Goal: Unclear: Browse casually

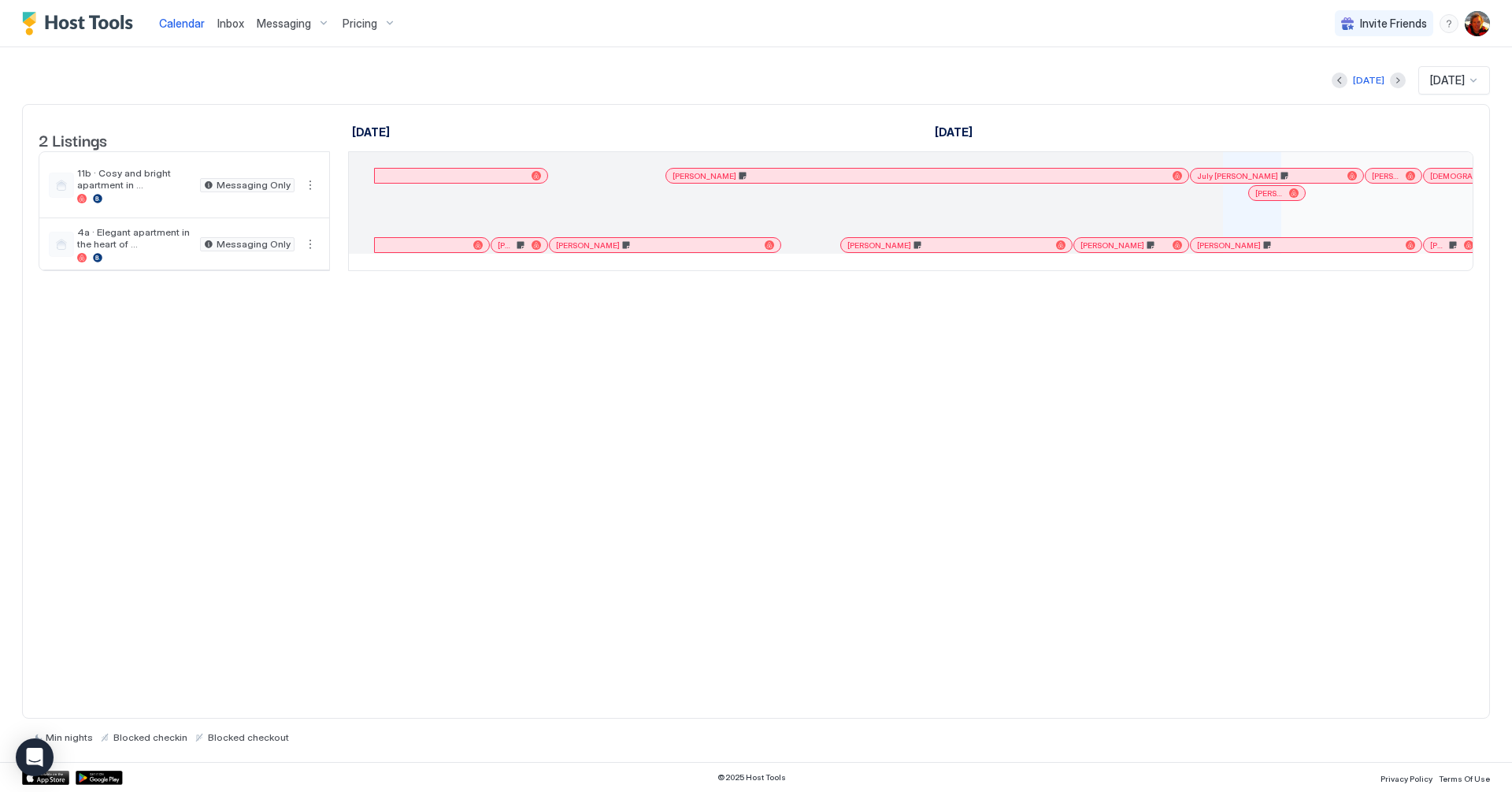
scroll to position [0, 749]
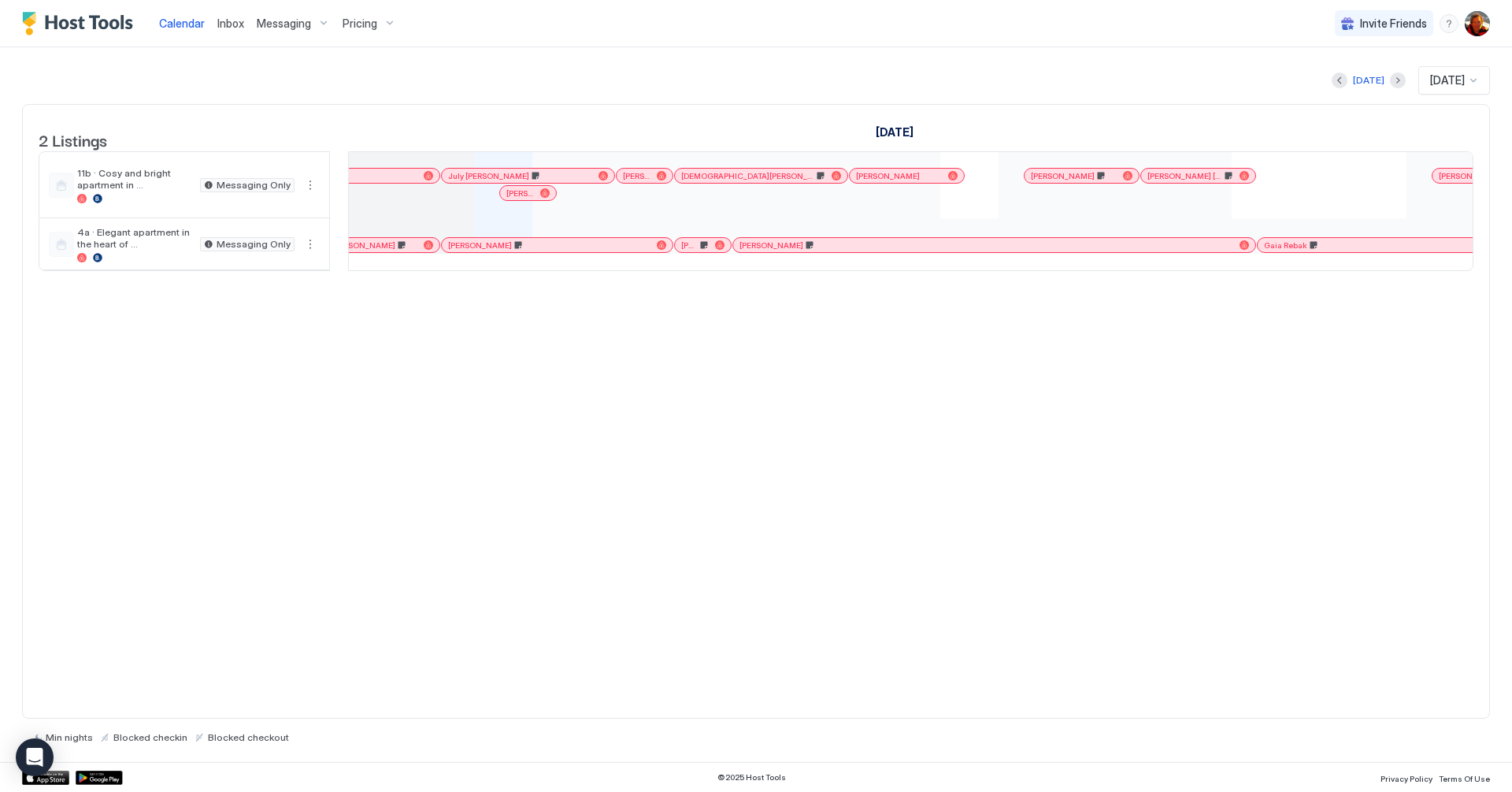
click at [525, 200] on div "[PERSON_NAME]" at bounding box center [528, 193] width 56 height 14
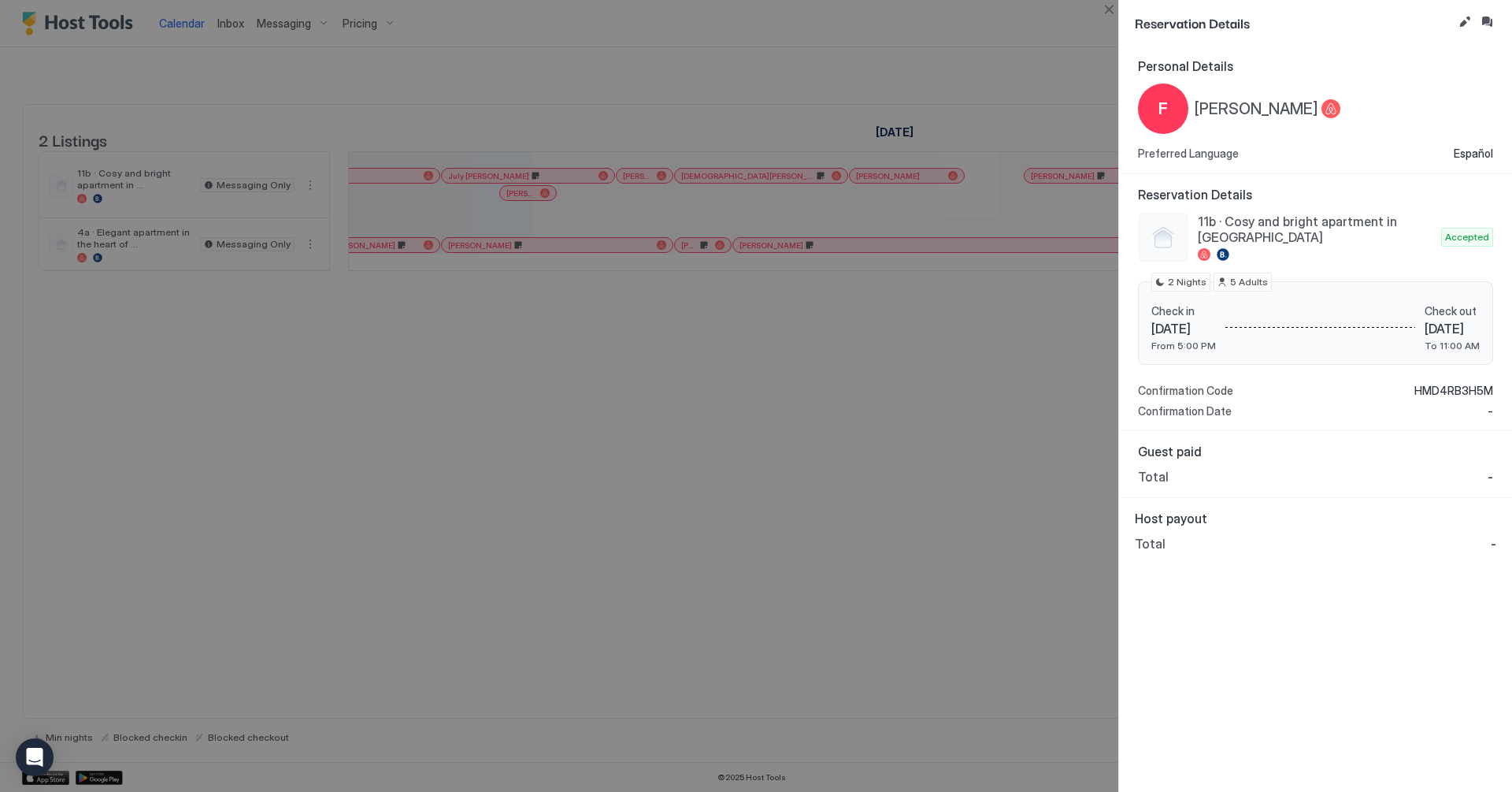
click at [719, 425] on div at bounding box center [756, 396] width 1512 height 792
click at [1104, 7] on button "Close" at bounding box center [1108, 9] width 19 height 19
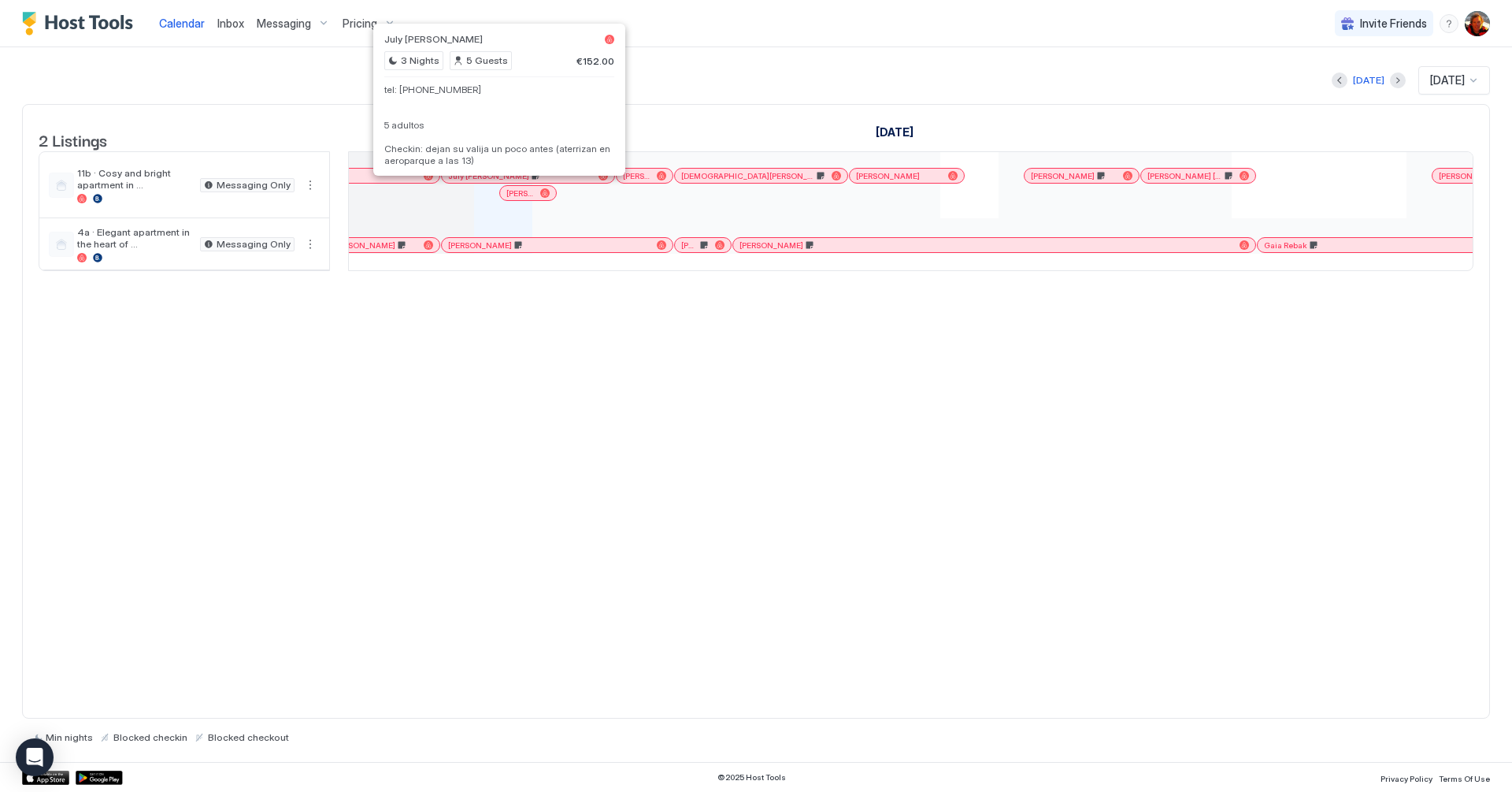
scroll to position [0, 755]
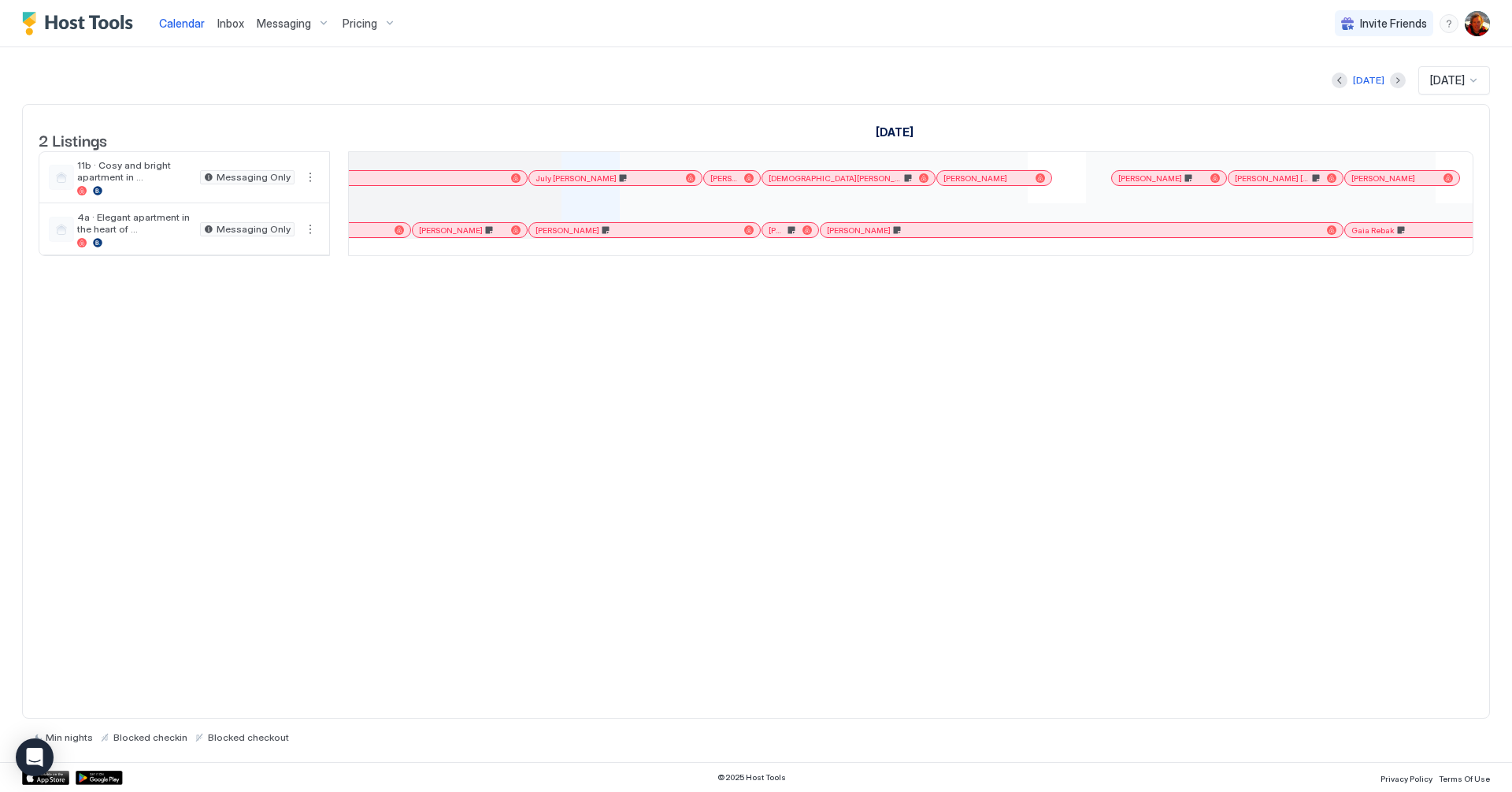
click at [548, 183] on span "July [PERSON_NAME]" at bounding box center [576, 178] width 81 height 10
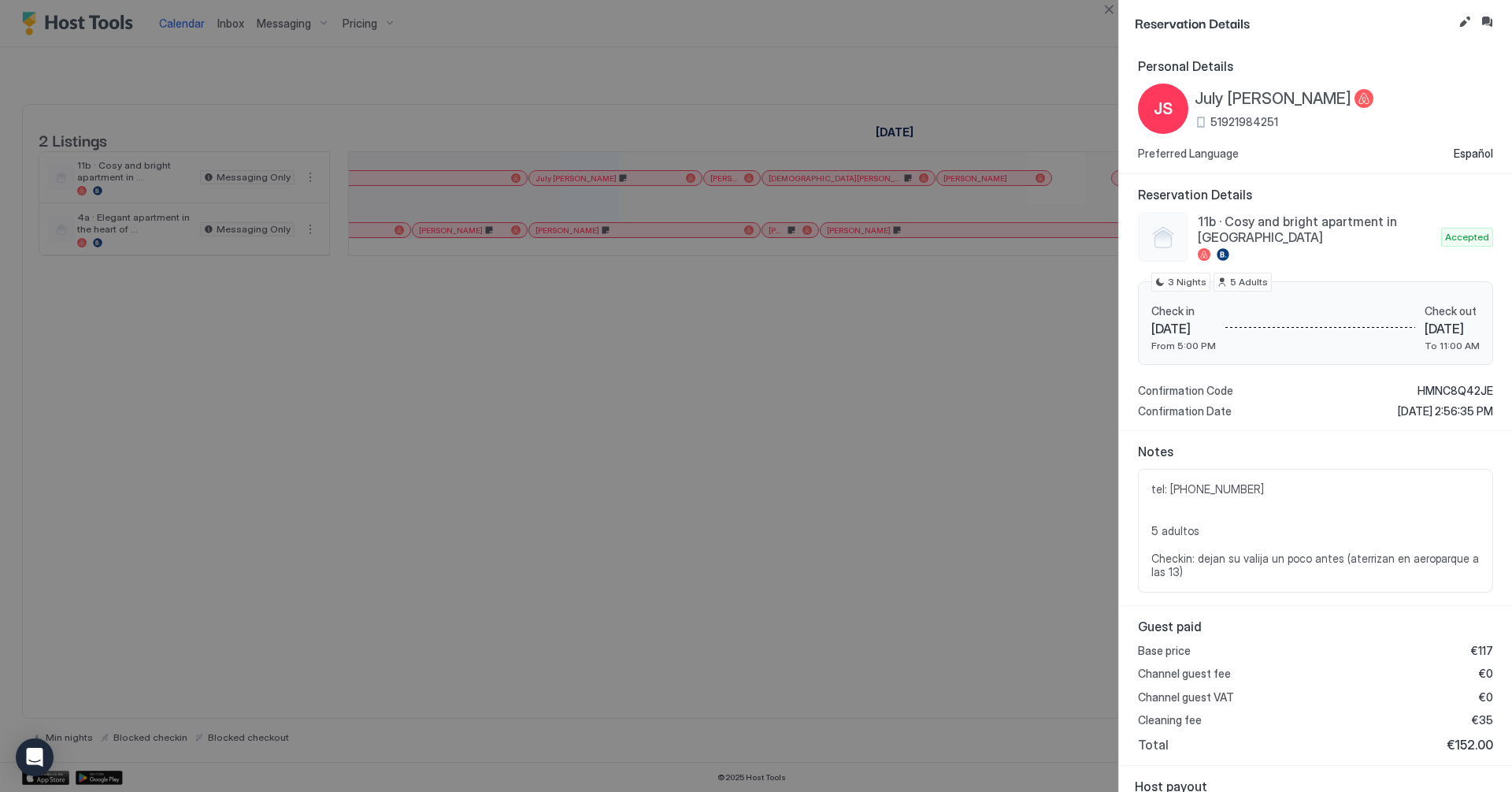
click at [832, 464] on div at bounding box center [756, 396] width 1512 height 792
click at [1107, 13] on button "Close" at bounding box center [1108, 9] width 19 height 19
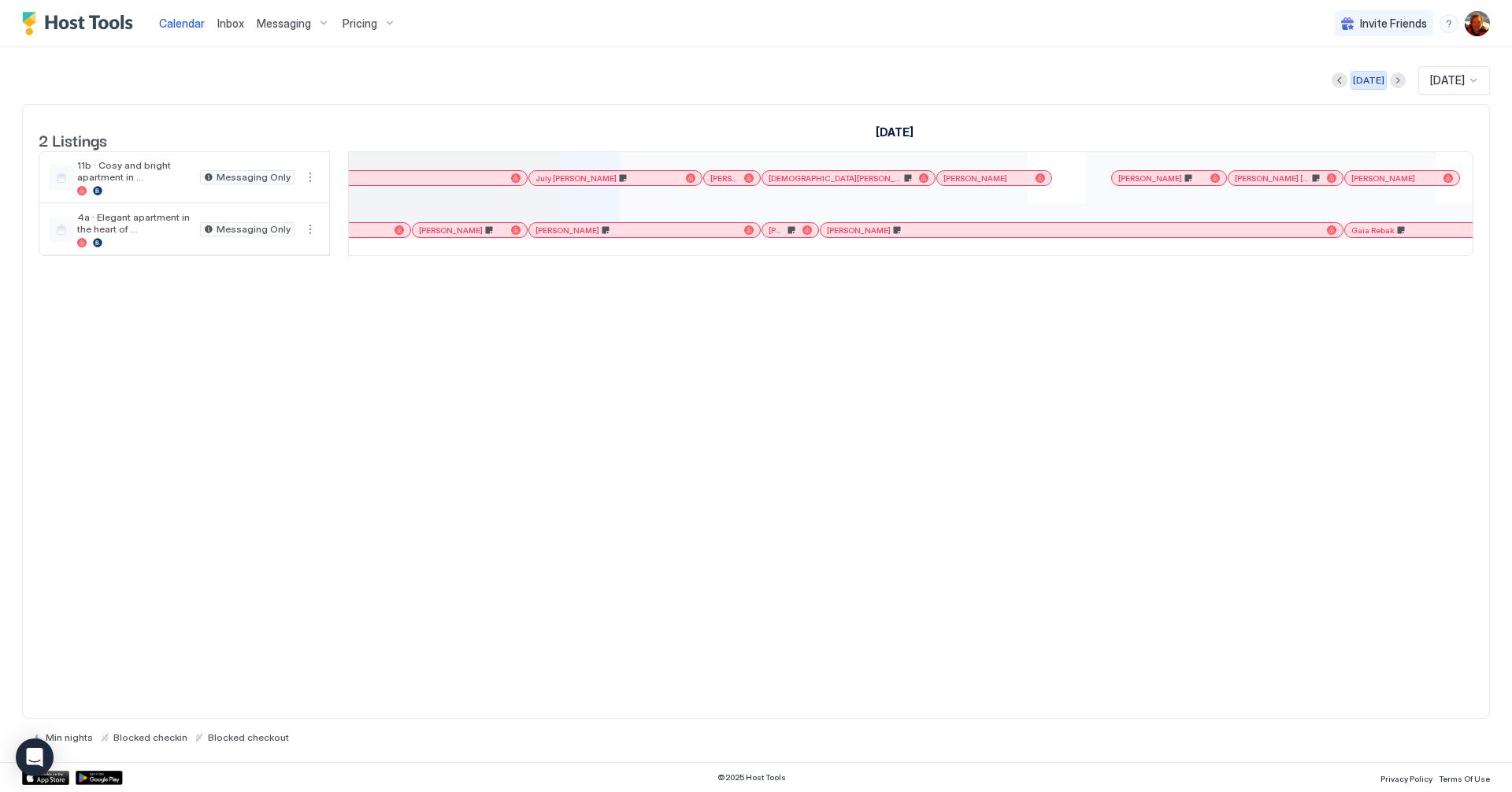
click at [1356, 80] on div "[DATE]" at bounding box center [1368, 81] width 32 height 14
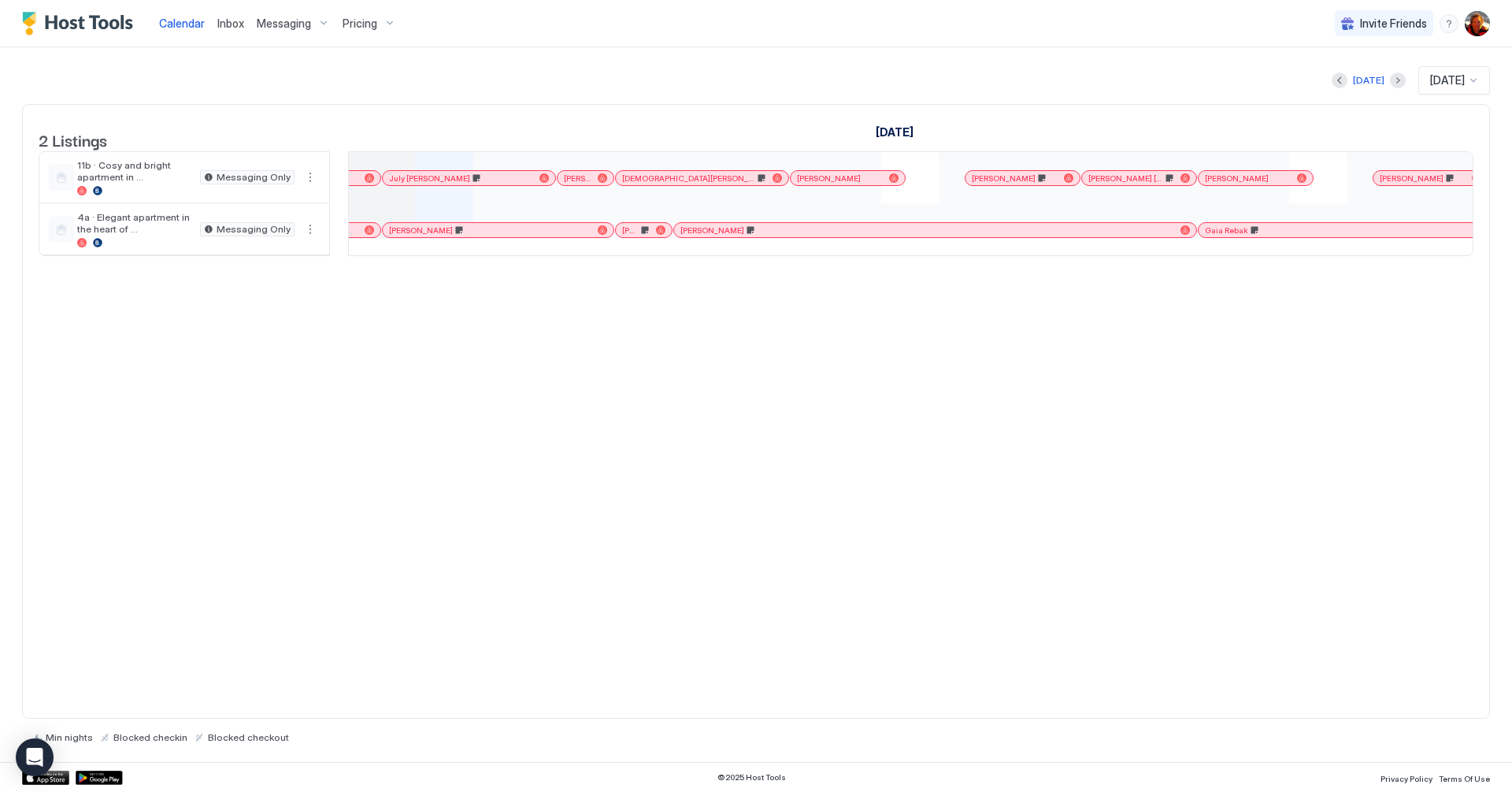
scroll to position [0, 805]
click at [453, 183] on span "July [PERSON_NAME]" at bounding box center [432, 178] width 81 height 10
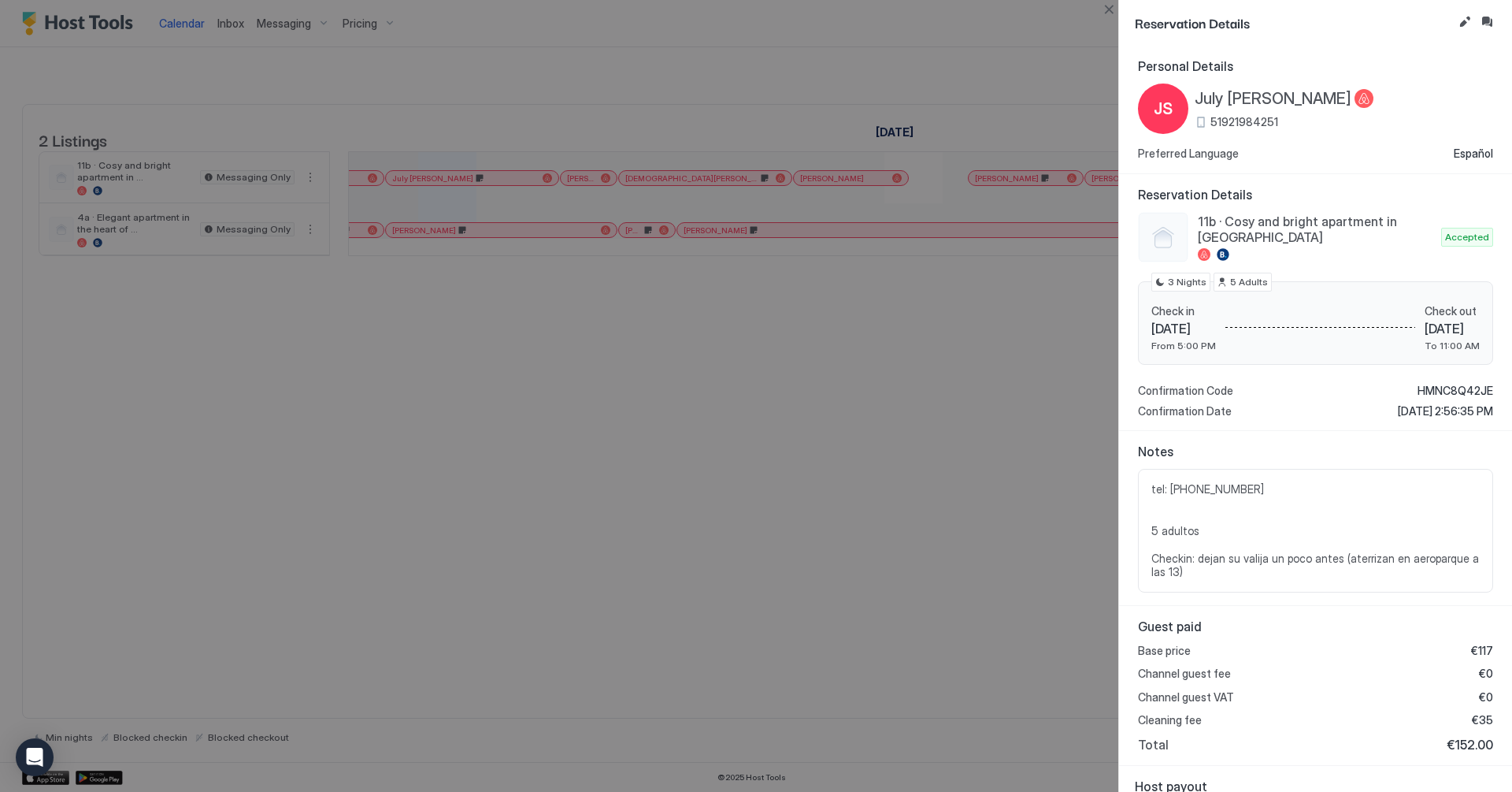
scroll to position [130, 0]
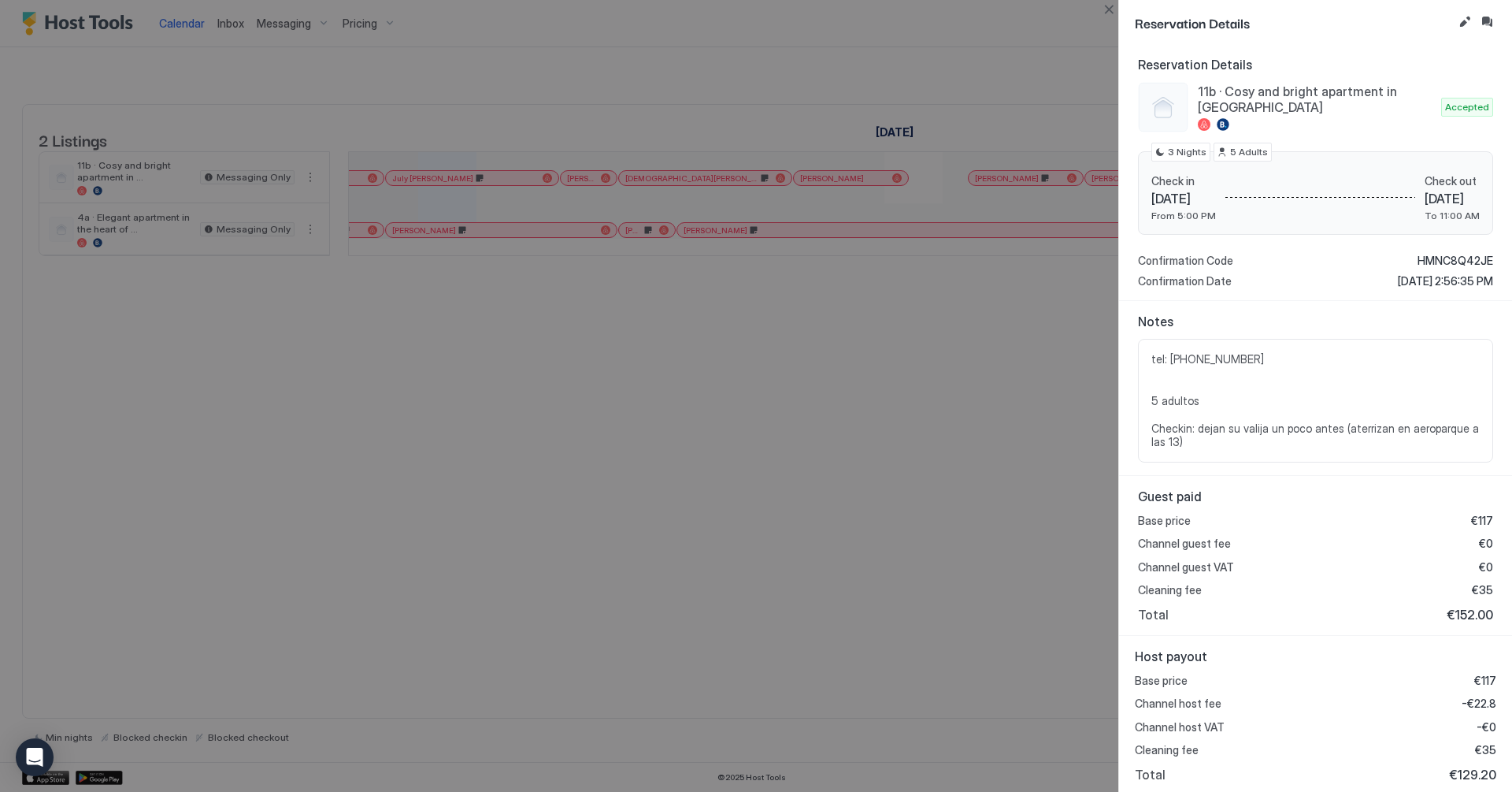
click at [855, 436] on div at bounding box center [756, 396] width 1512 height 792
click at [1114, 19] on div at bounding box center [756, 396] width 1512 height 792
click at [1115, 13] on button "Close" at bounding box center [1108, 9] width 19 height 19
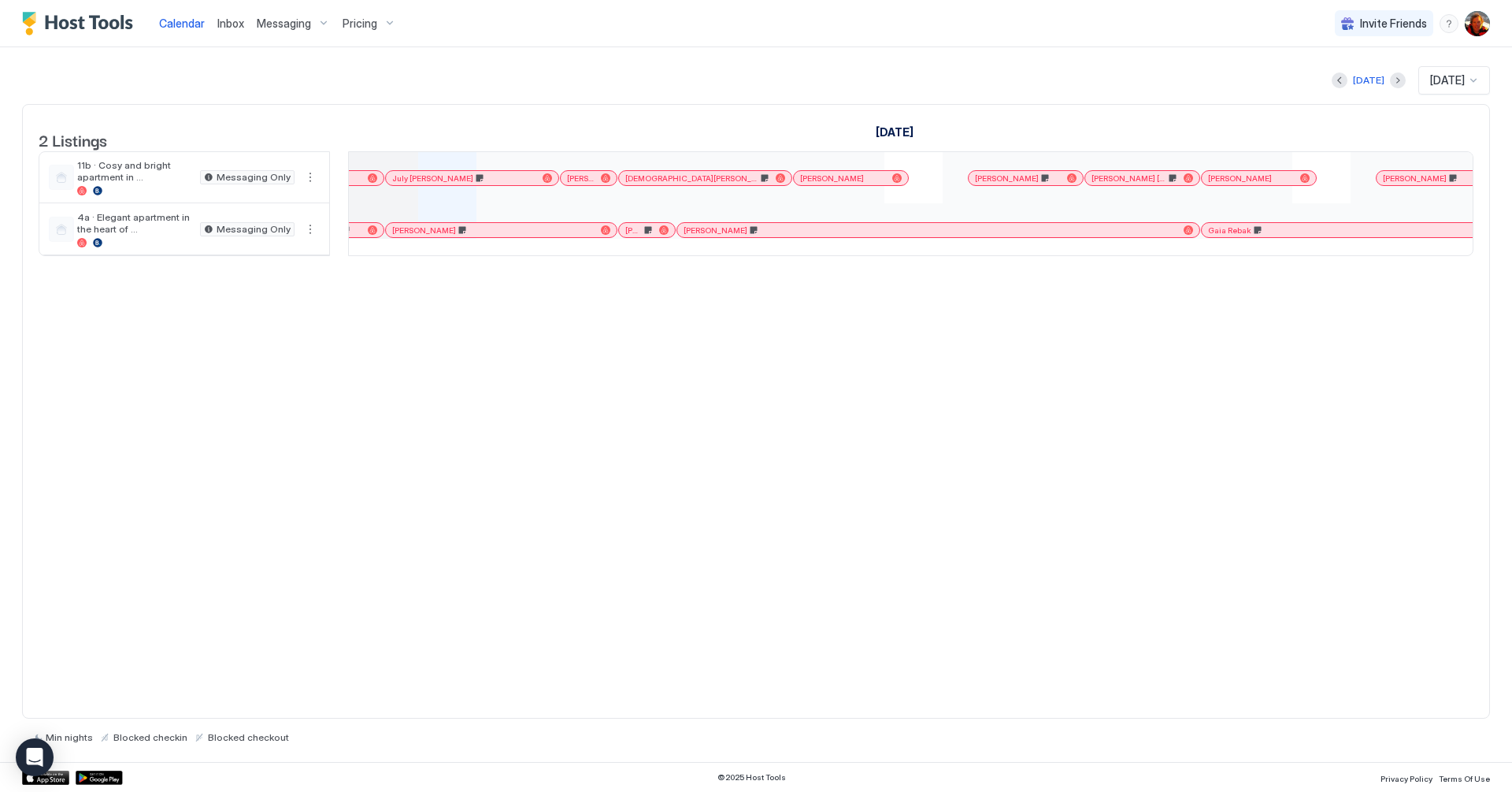
click at [399, 236] on div "[PERSON_NAME]" at bounding box center [501, 230] width 218 height 10
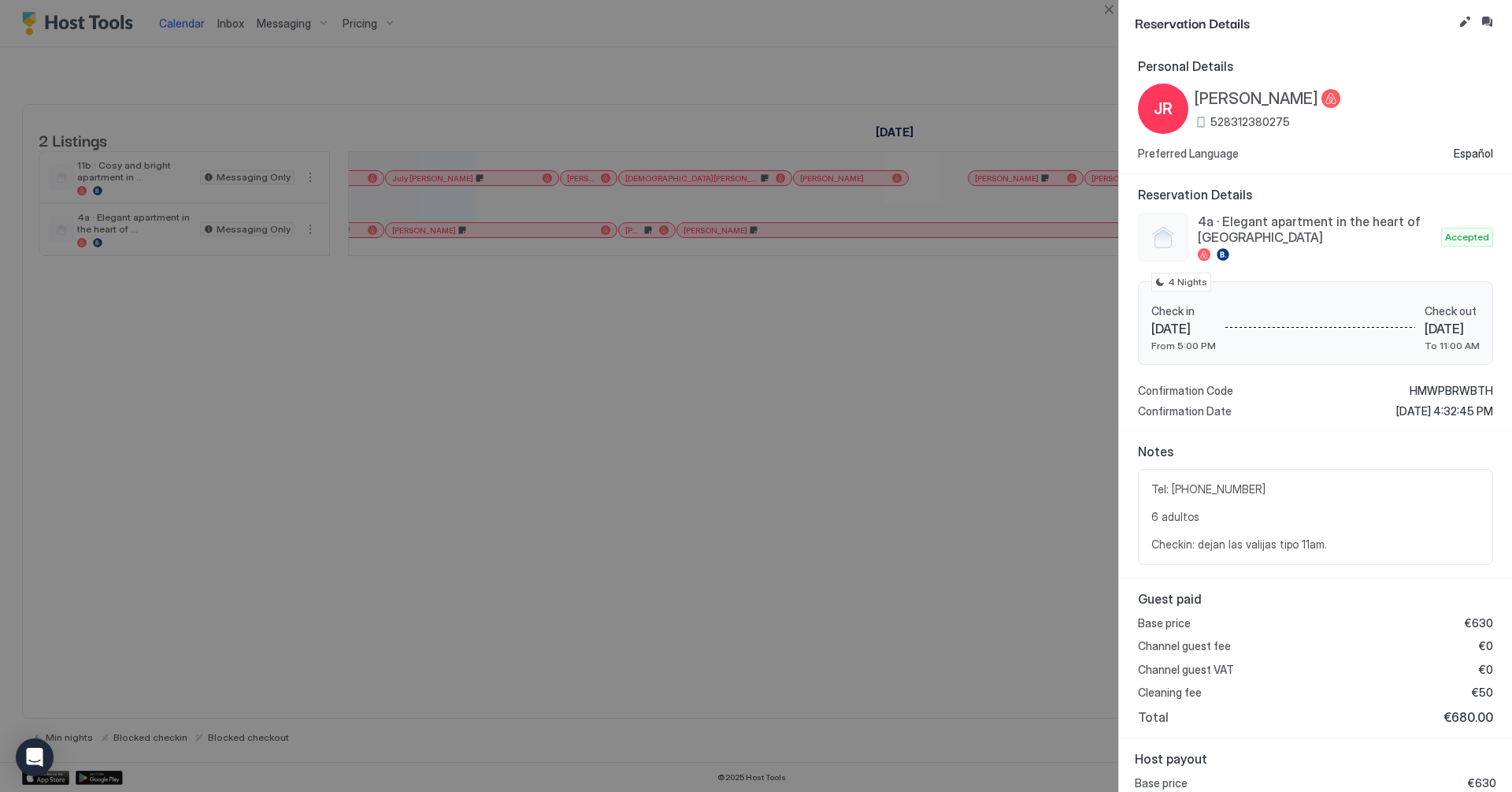
scroll to position [103, 0]
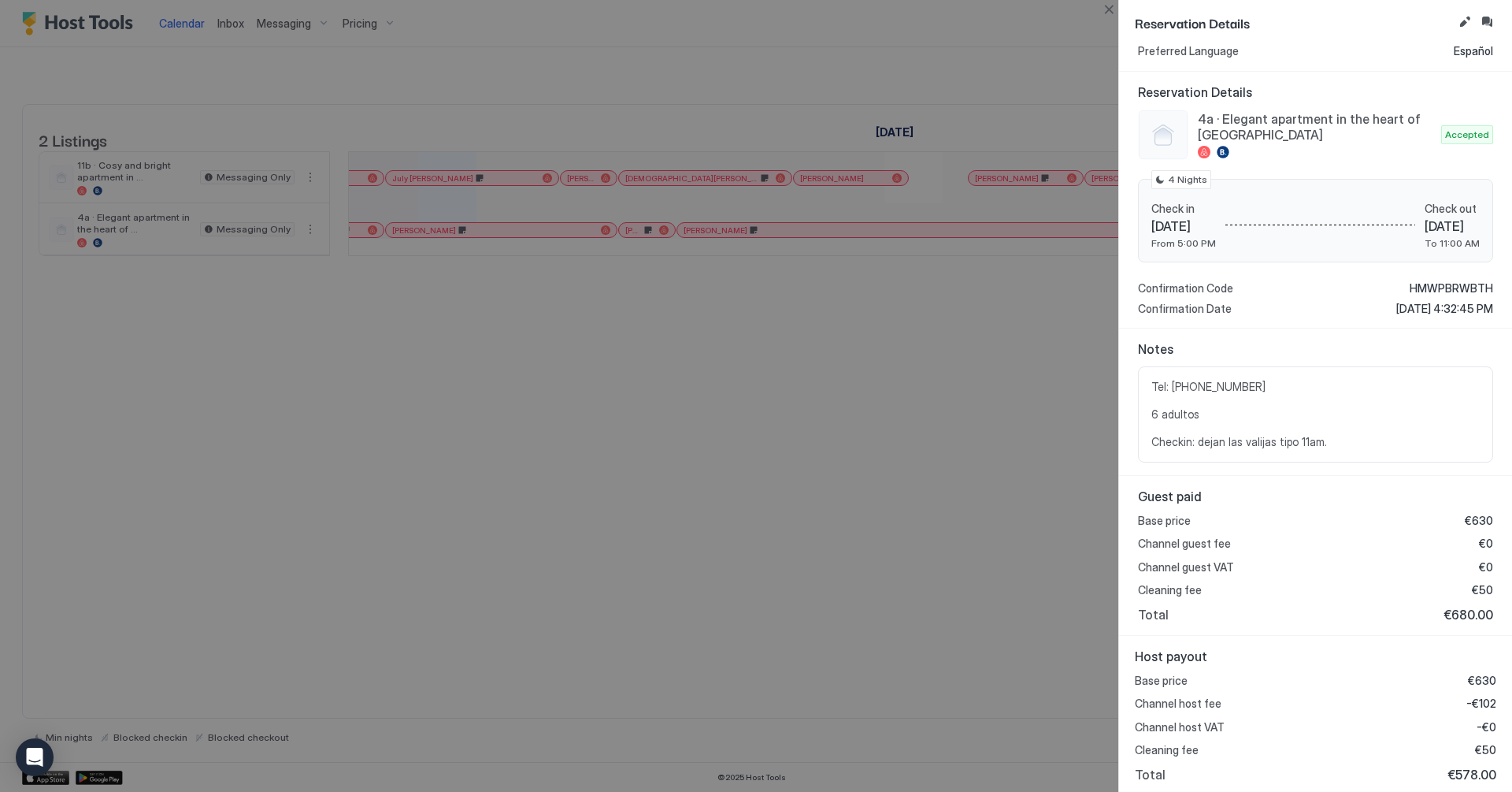
drag, startPoint x: 491, startPoint y: 496, endPoint x: 510, endPoint y: 496, distance: 19.0
click at [498, 496] on div at bounding box center [756, 396] width 1512 height 792
click at [563, 428] on div at bounding box center [756, 396] width 1512 height 792
click at [1112, 13] on button "Close" at bounding box center [1108, 9] width 19 height 19
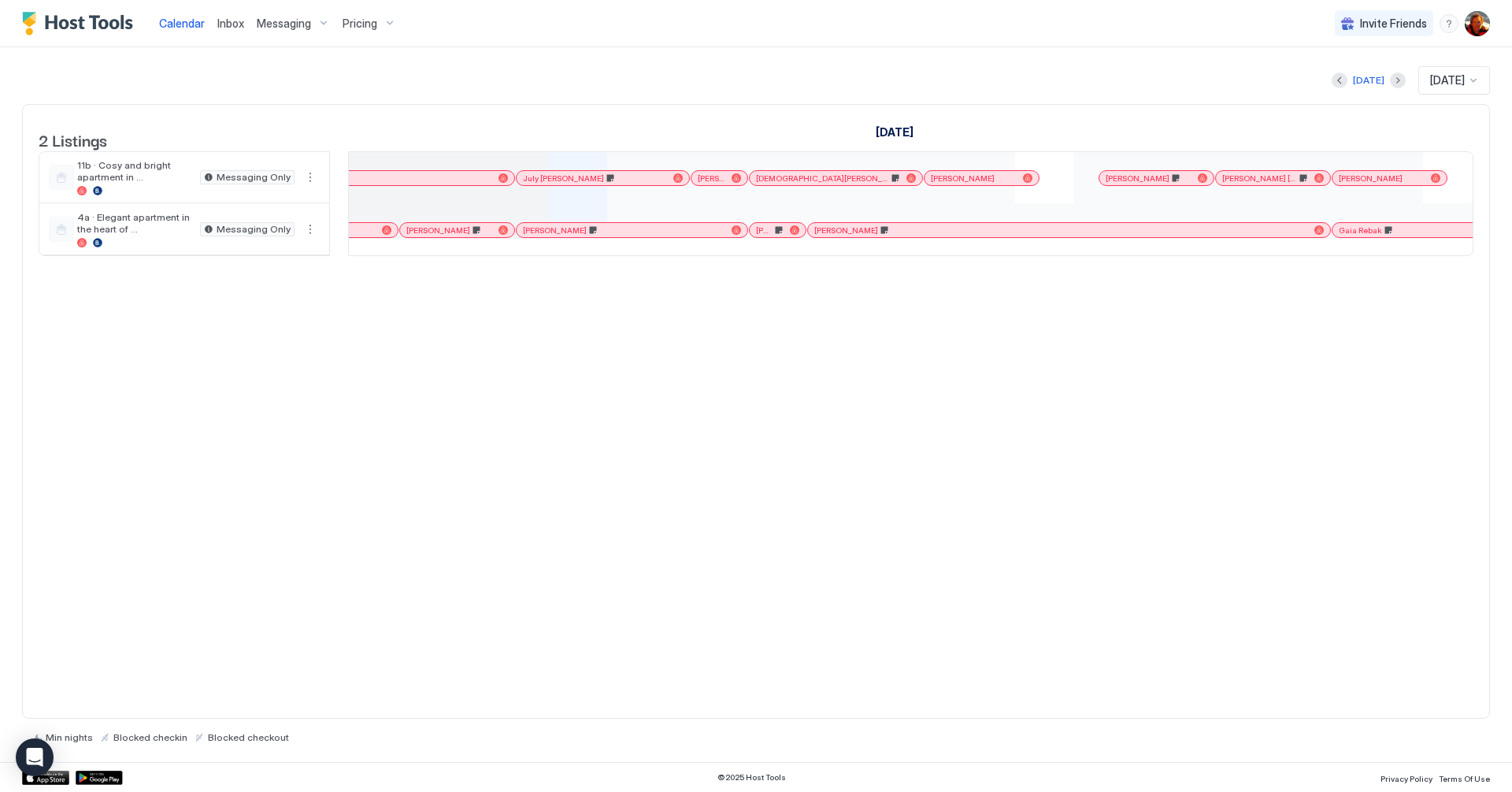
scroll to position [0, 664]
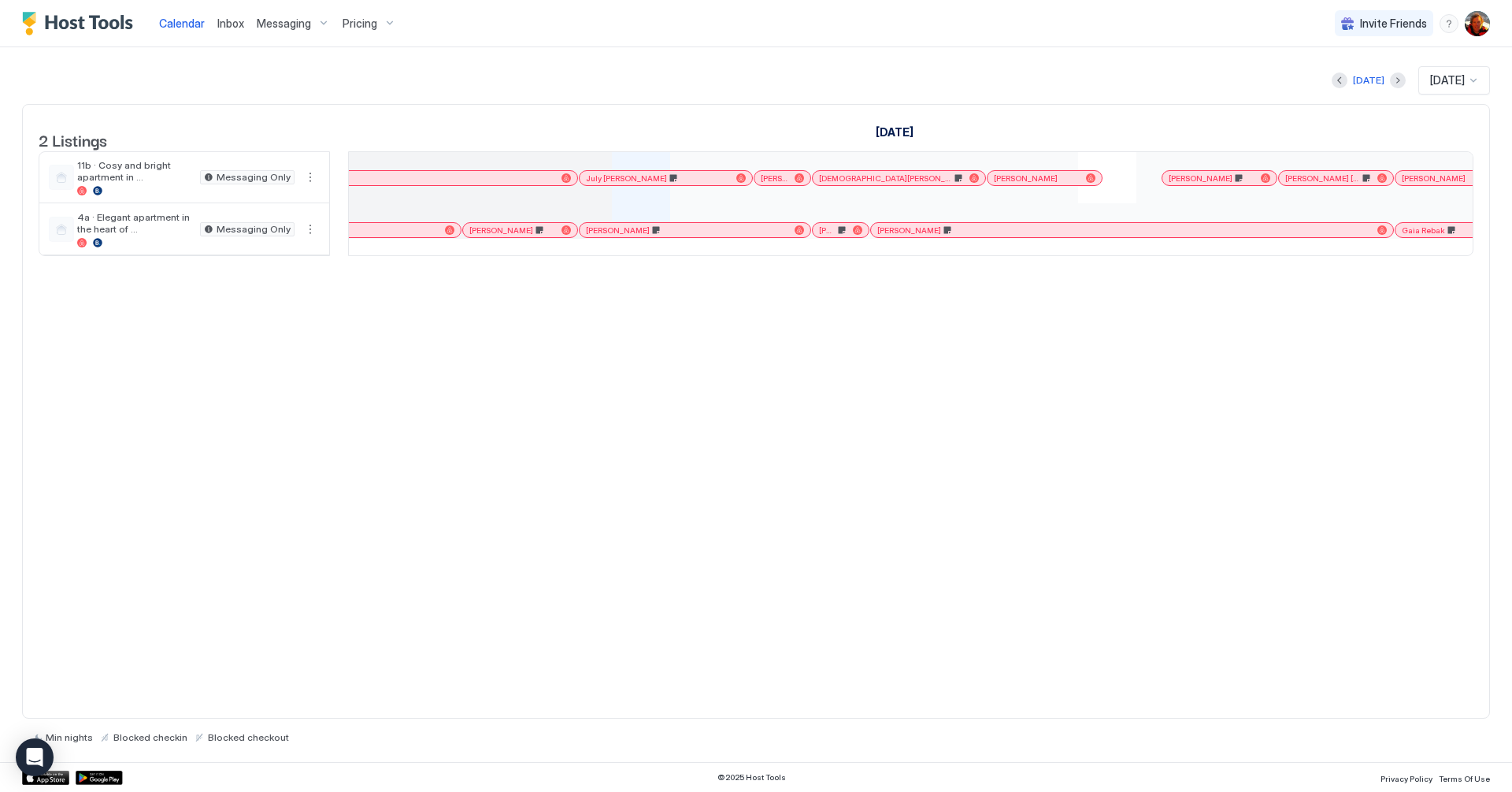
click at [479, 236] on span "[PERSON_NAME]" at bounding box center [501, 230] width 64 height 10
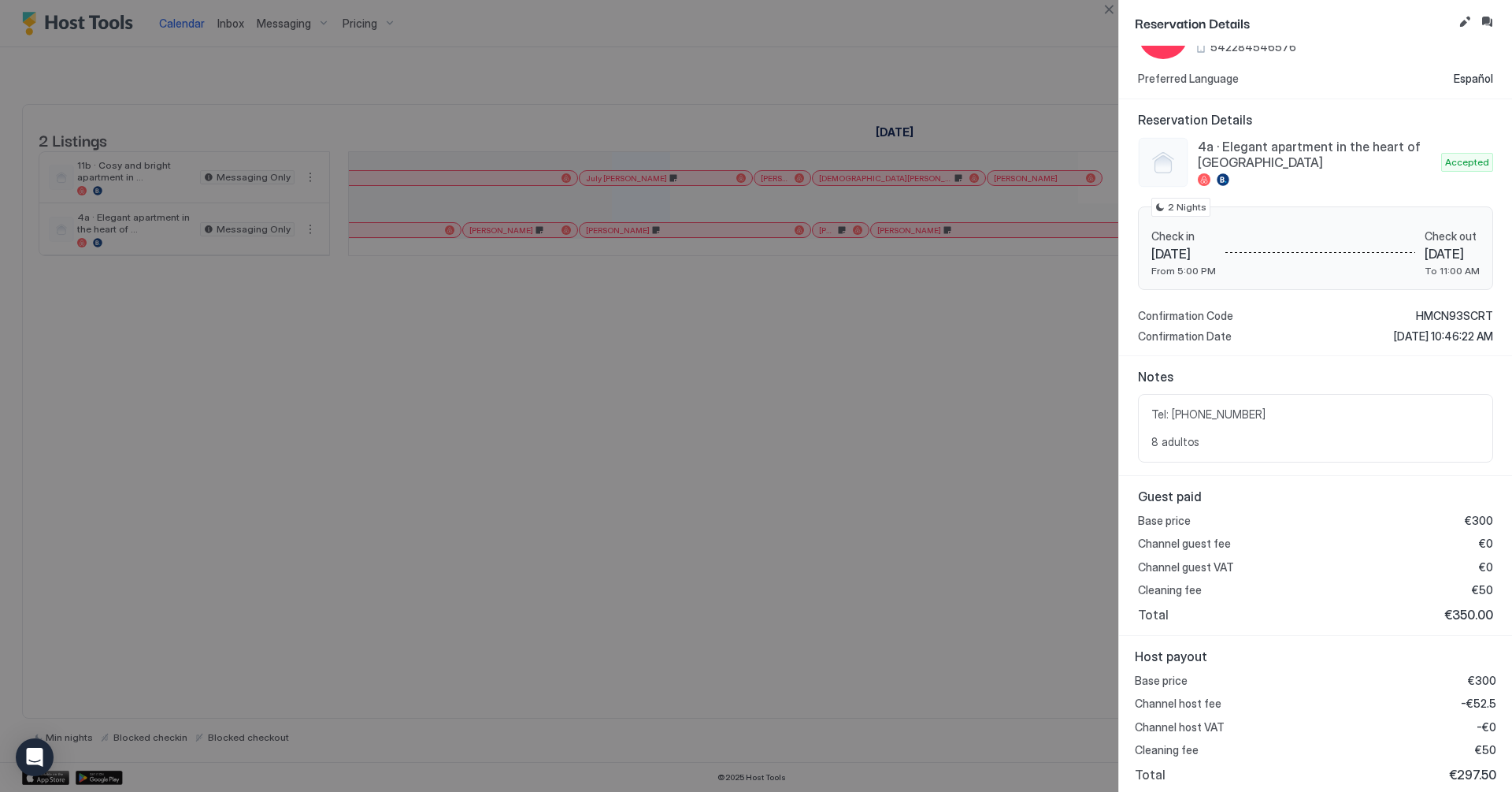
click at [461, 443] on div at bounding box center [756, 396] width 1512 height 792
click at [1104, 9] on button "Close" at bounding box center [1108, 9] width 19 height 19
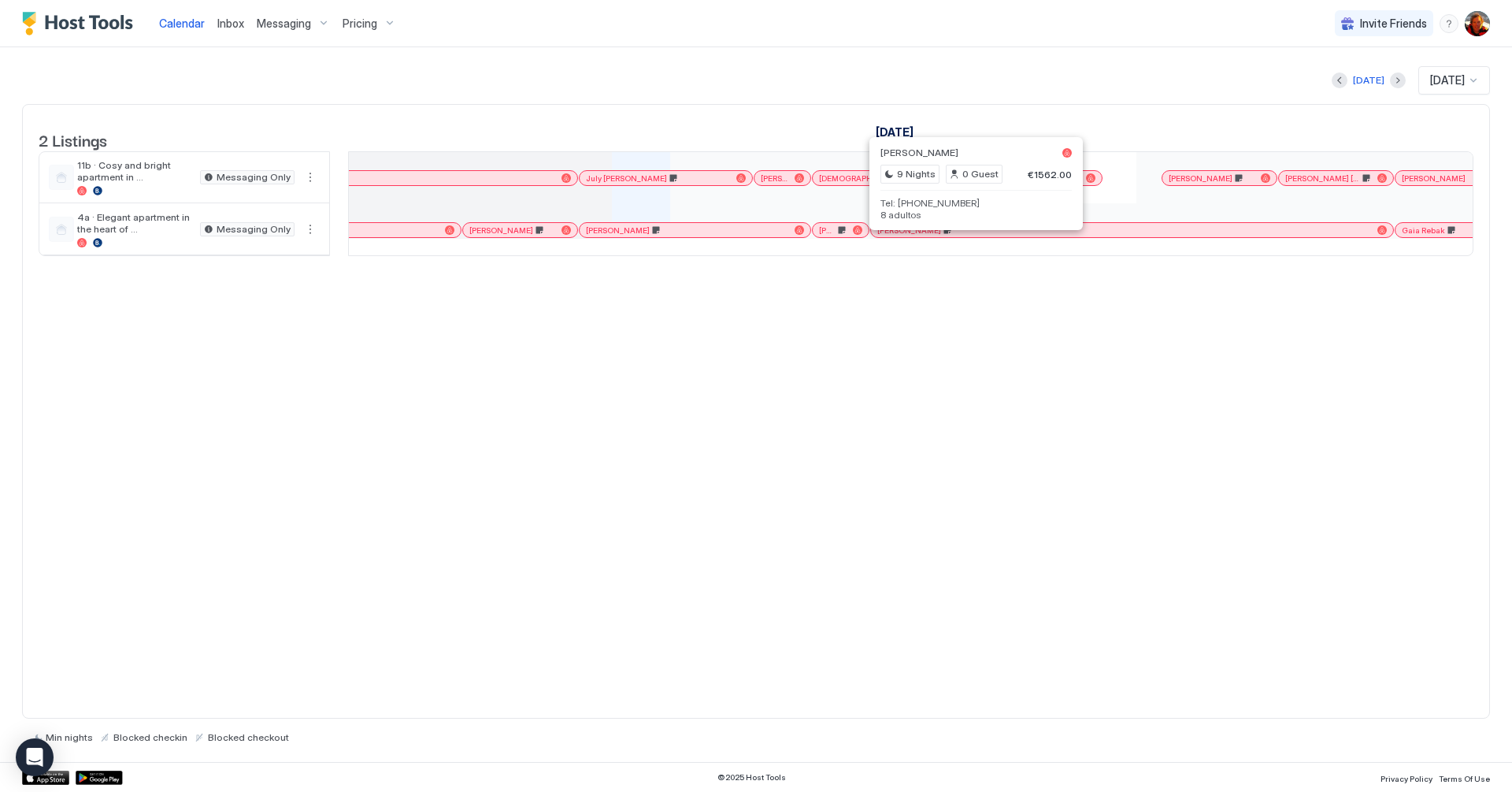
click at [970, 236] on div at bounding box center [972, 230] width 13 height 13
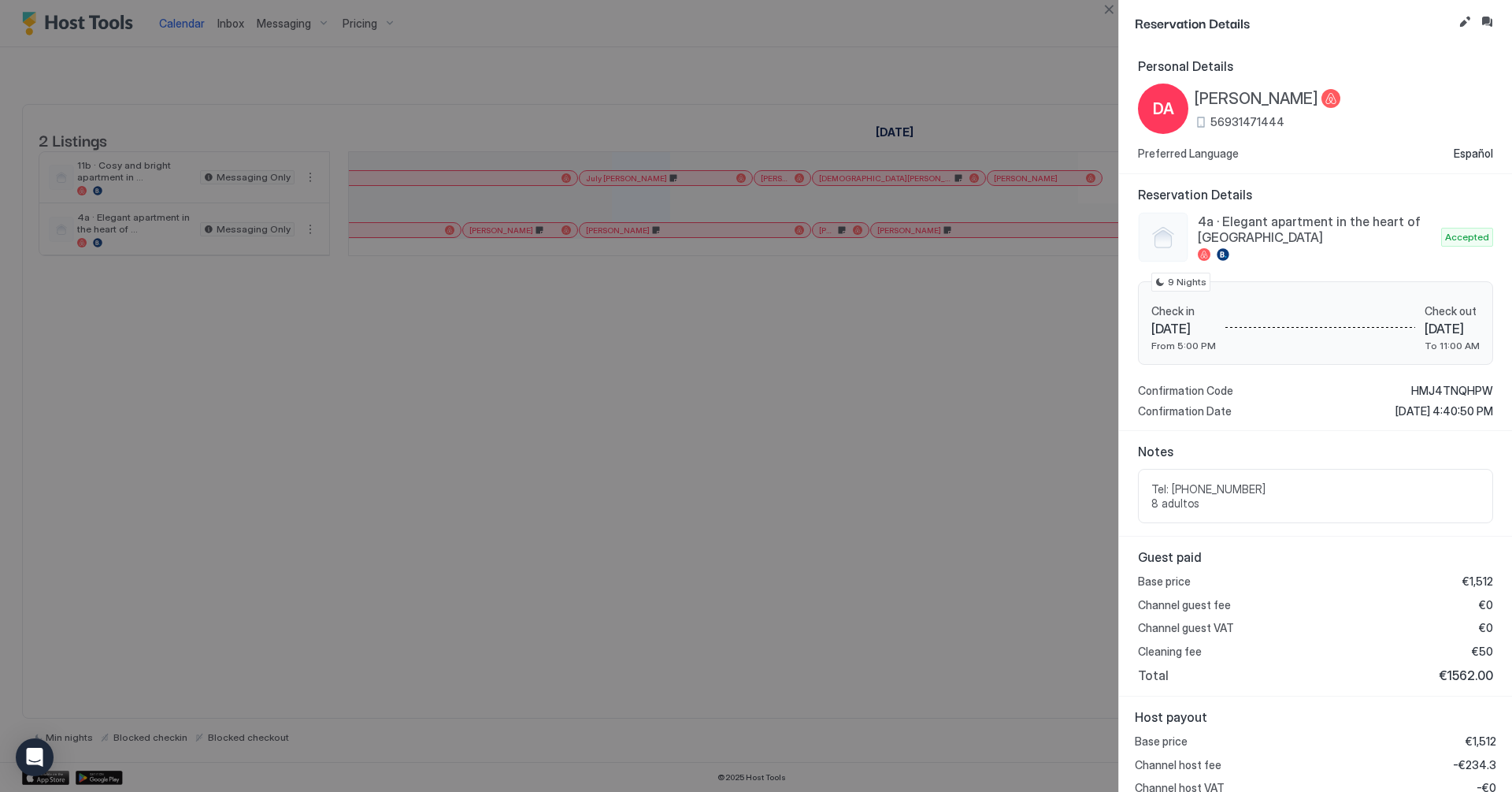
scroll to position [62, 0]
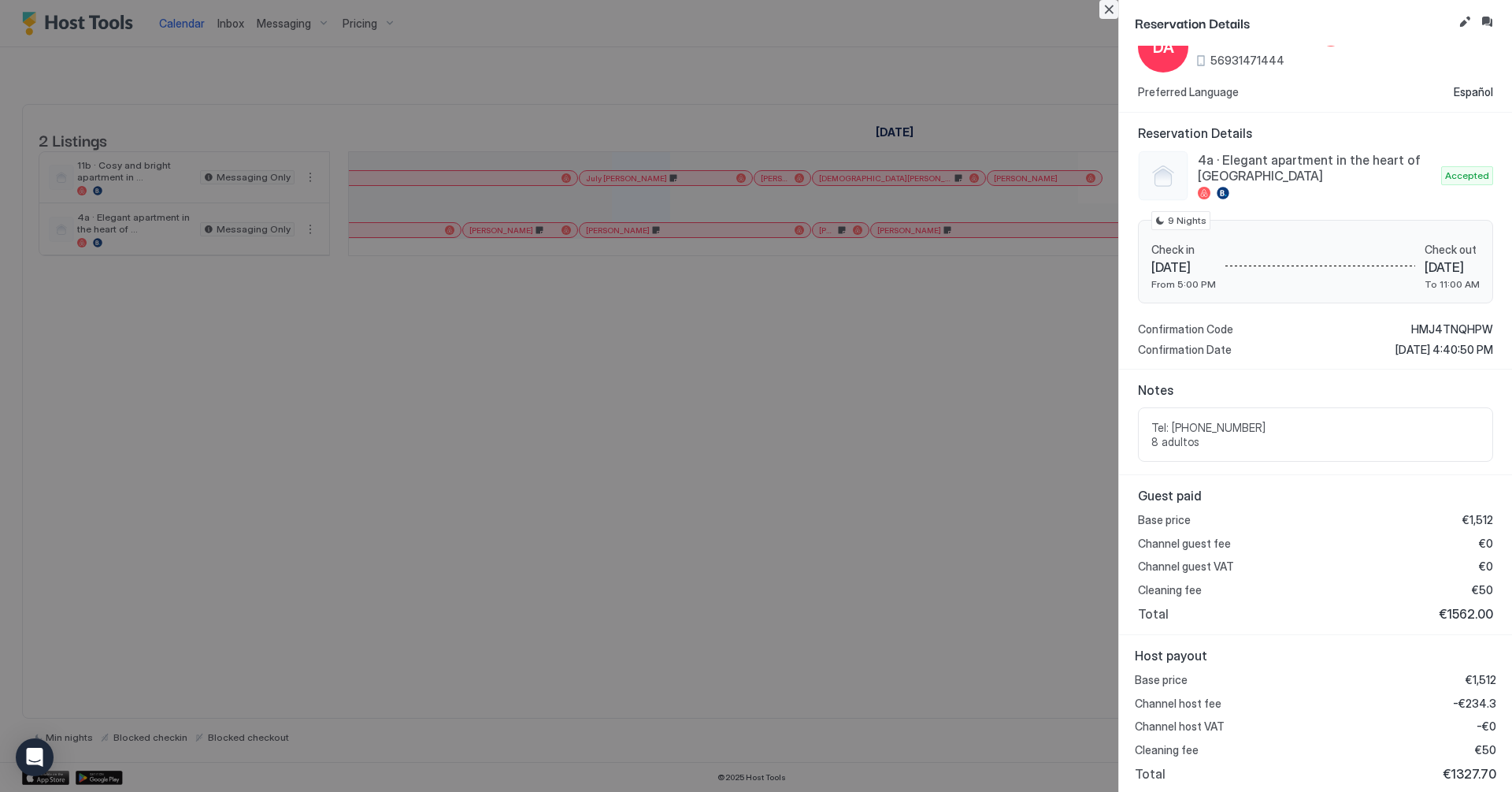
click at [1116, 13] on button "Close" at bounding box center [1108, 9] width 19 height 19
